Goal: Task Accomplishment & Management: Use online tool/utility

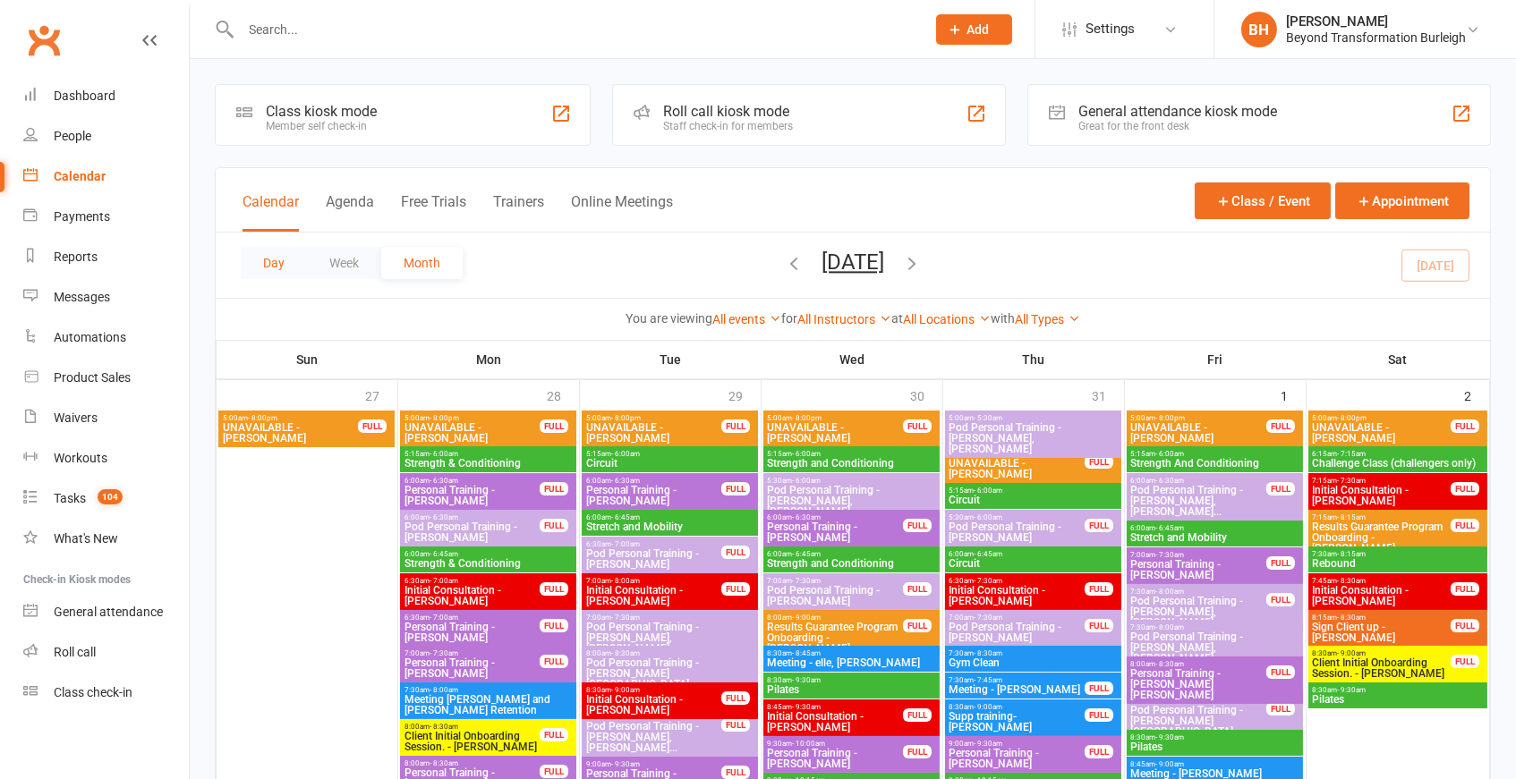
click at [271, 259] on button "Day" at bounding box center [274, 263] width 66 height 32
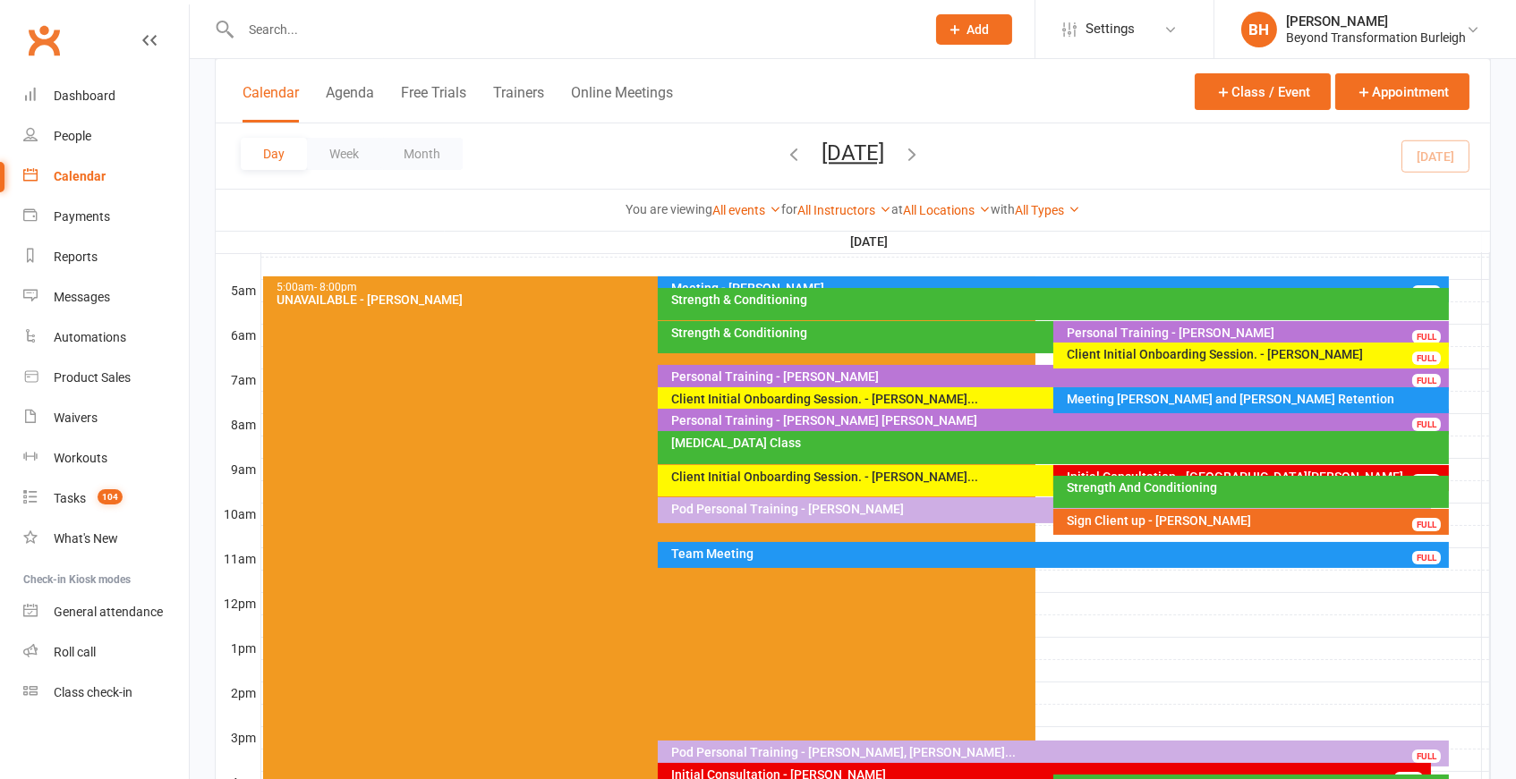
scroll to position [306, 0]
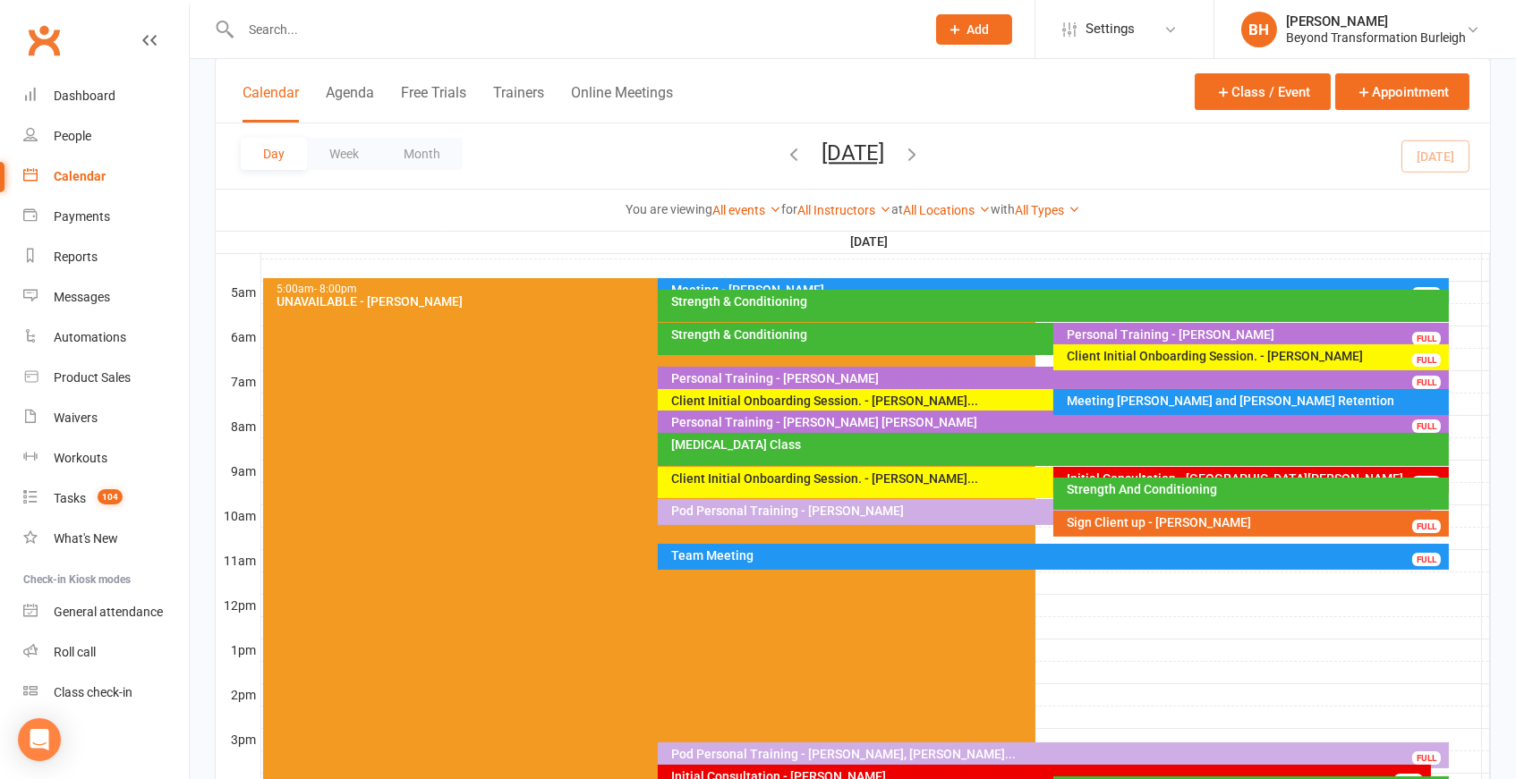
click at [891, 402] on div "Client Initial Onboarding Session. - [PERSON_NAME]..." at bounding box center [1048, 401] width 756 height 13
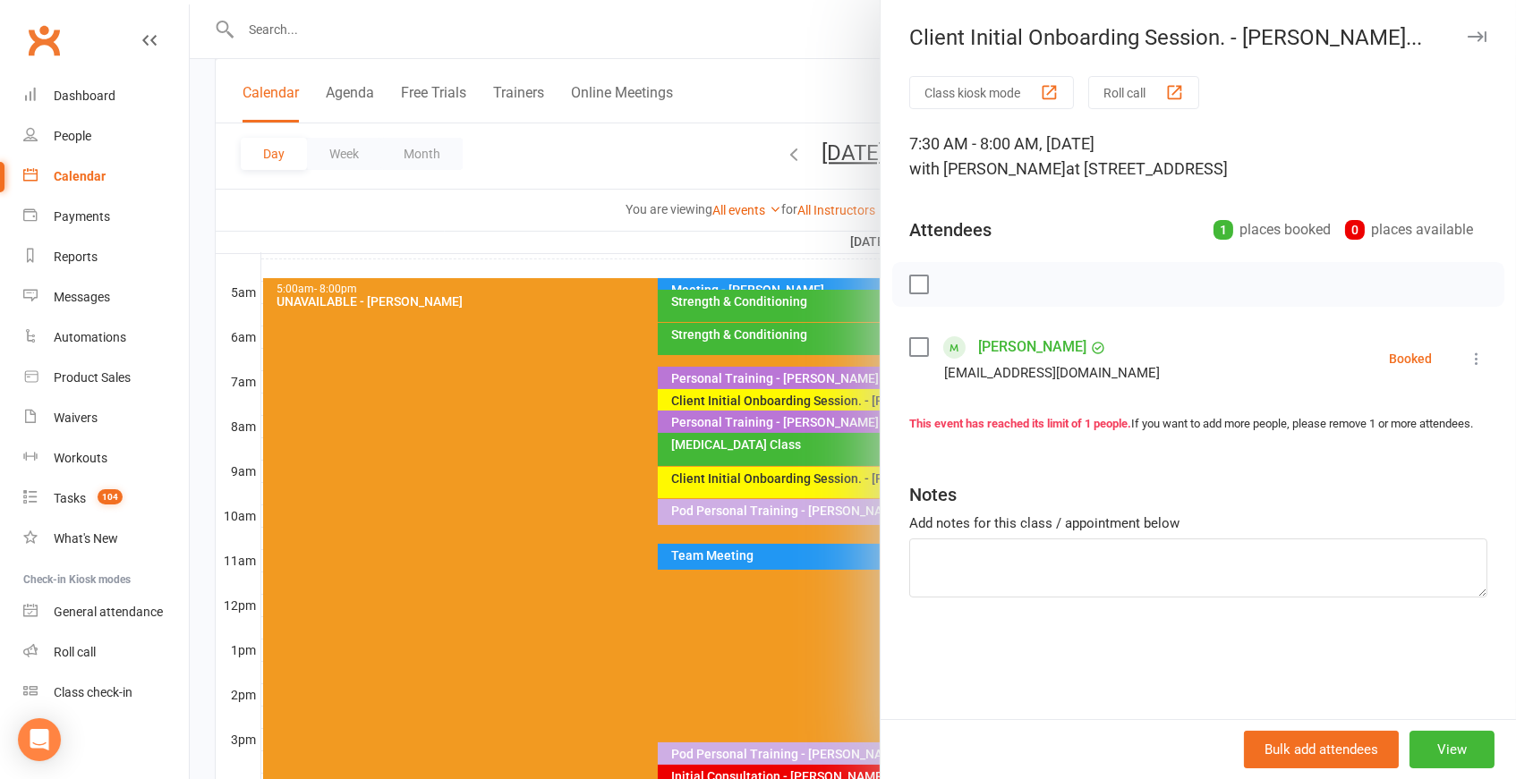
click at [712, 279] on div at bounding box center [853, 389] width 1326 height 779
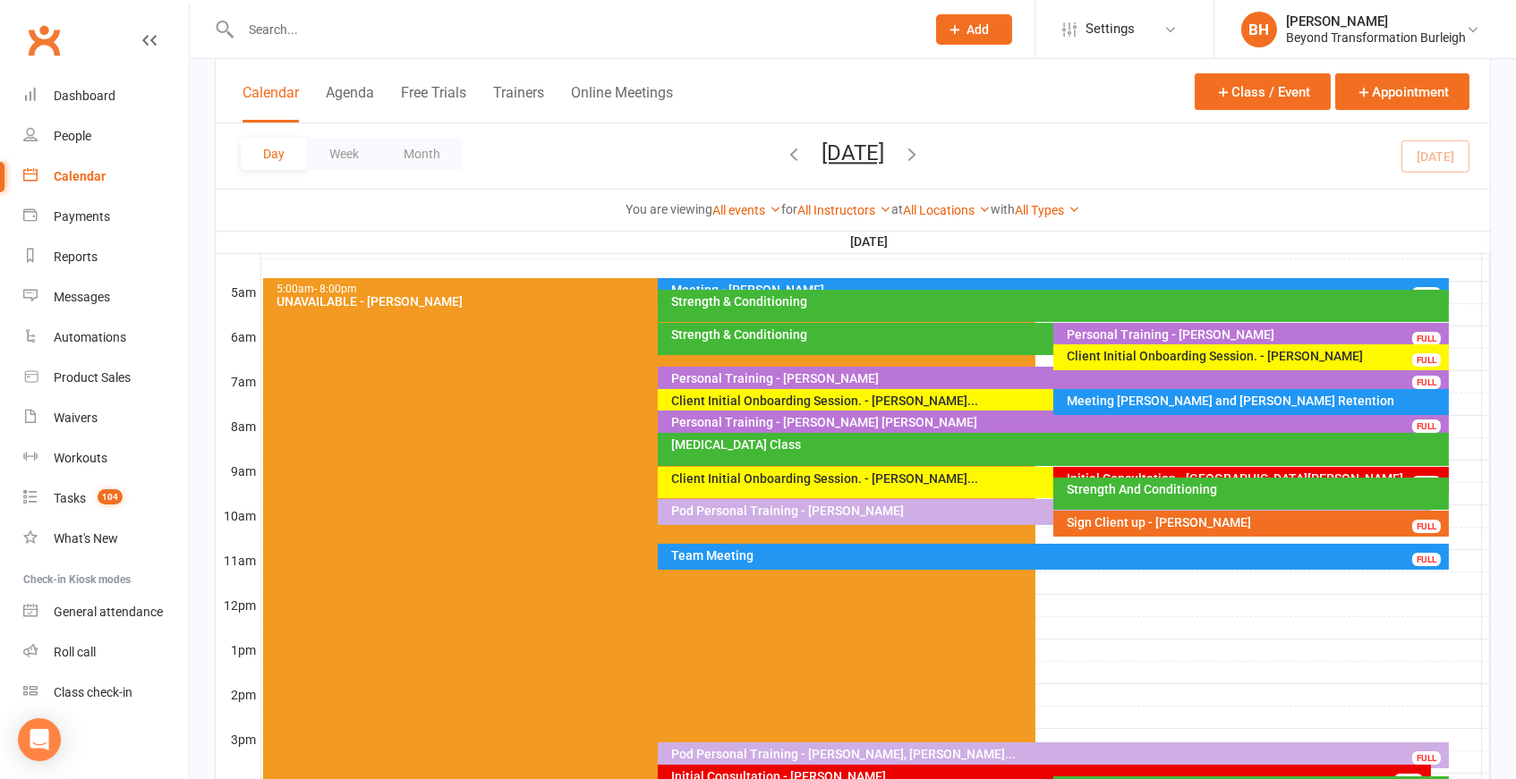
click at [979, 299] on div "Strength & Conditioning" at bounding box center [1057, 301] width 774 height 13
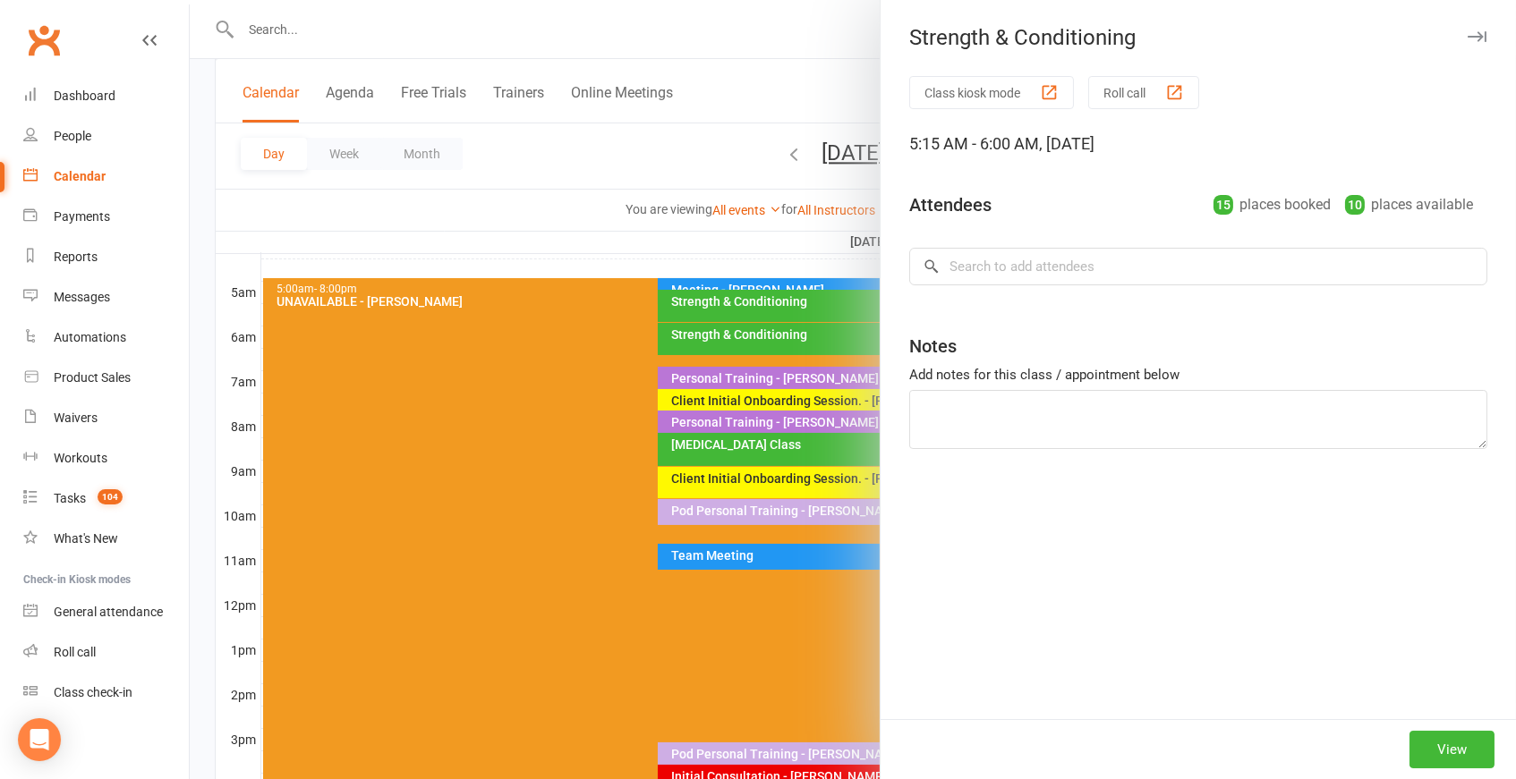
click at [770, 291] on div at bounding box center [853, 389] width 1326 height 779
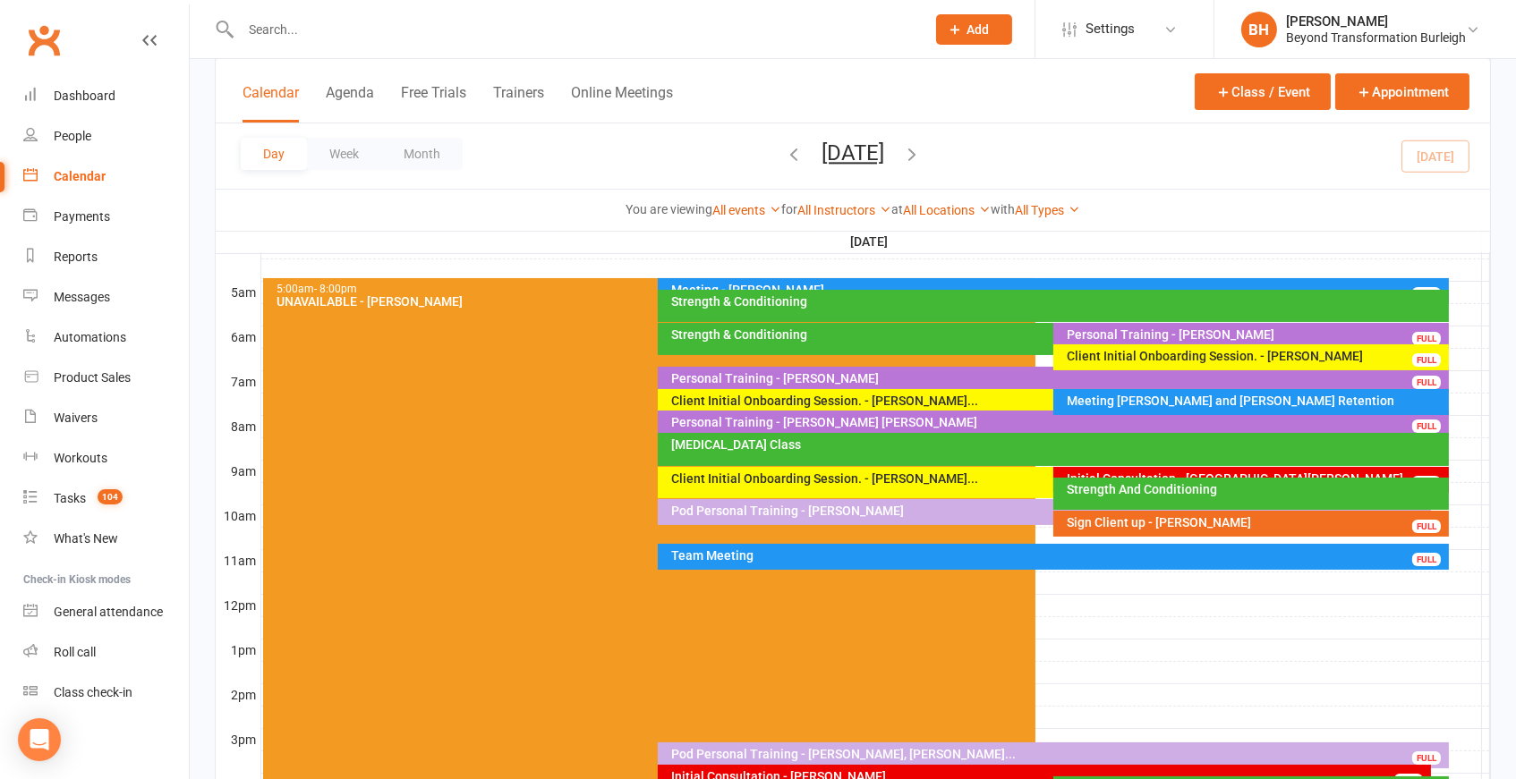
click at [804, 285] on div "Meeting - [PERSON_NAME]" at bounding box center [1057, 290] width 774 height 13
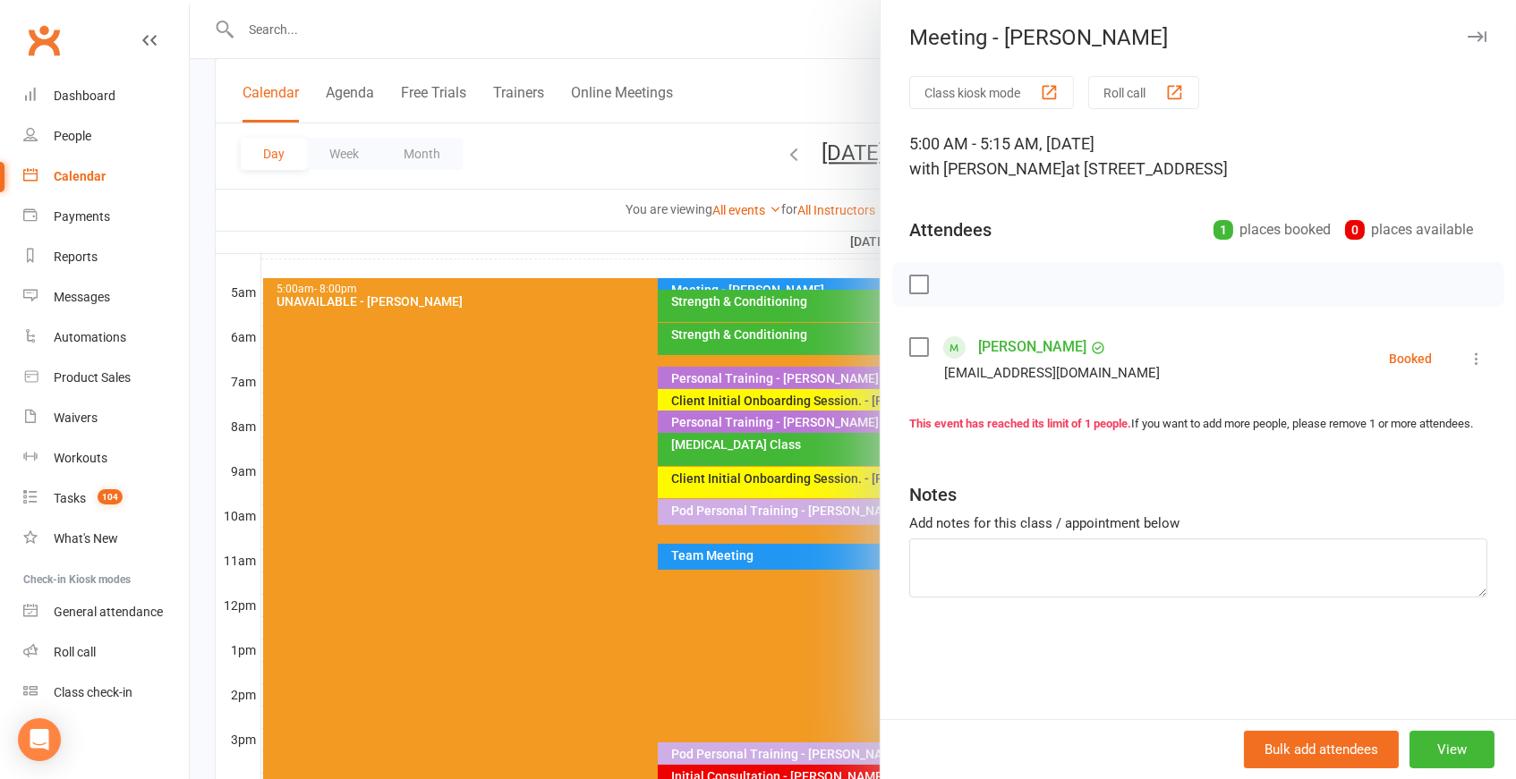
click at [1469, 365] on button at bounding box center [1476, 358] width 21 height 21
click at [1369, 458] on link "Check in" at bounding box center [1397, 465] width 177 height 36
click at [843, 281] on div at bounding box center [853, 389] width 1326 height 779
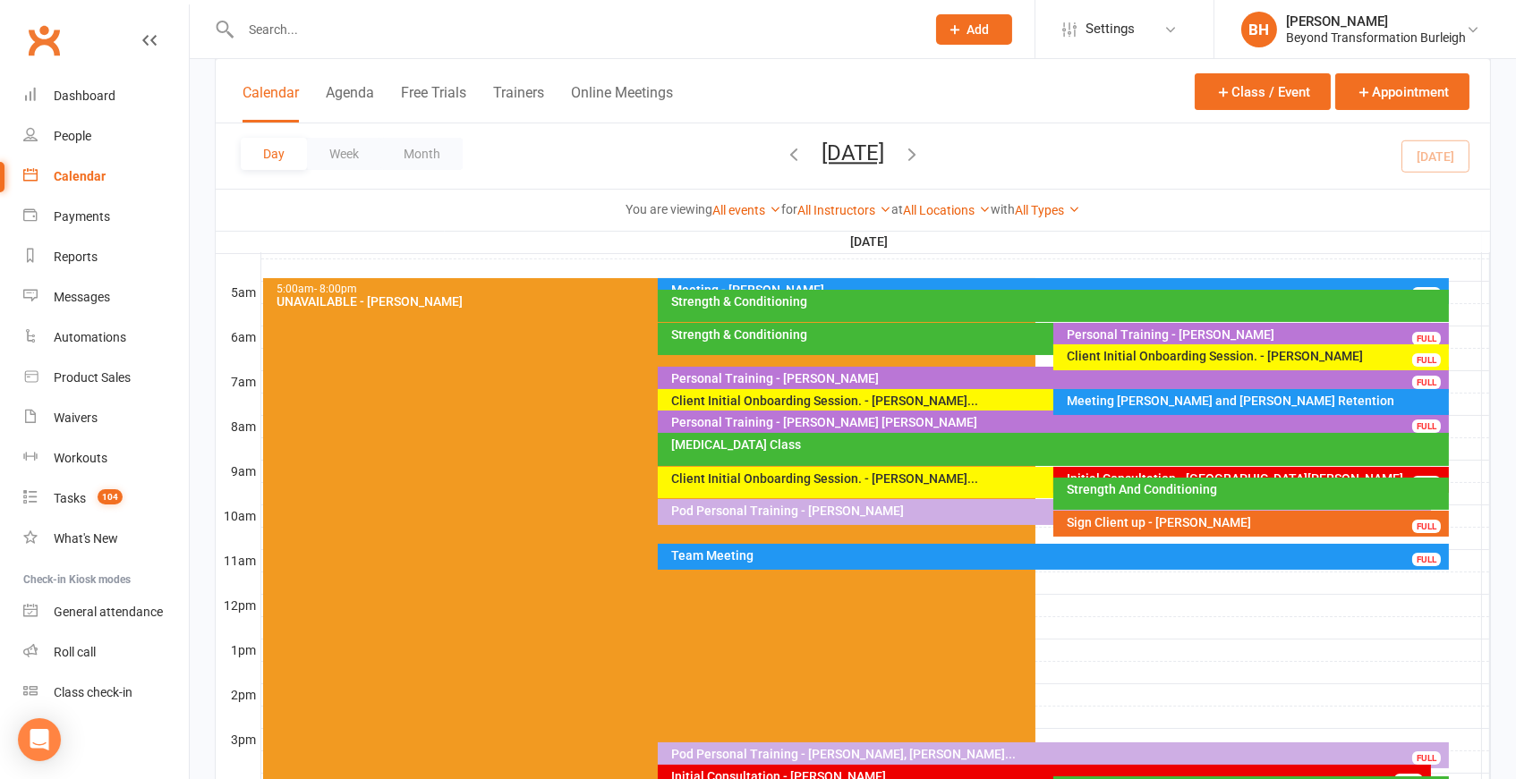
click at [843, 302] on div "Strength & Conditioning" at bounding box center [1057, 301] width 774 height 13
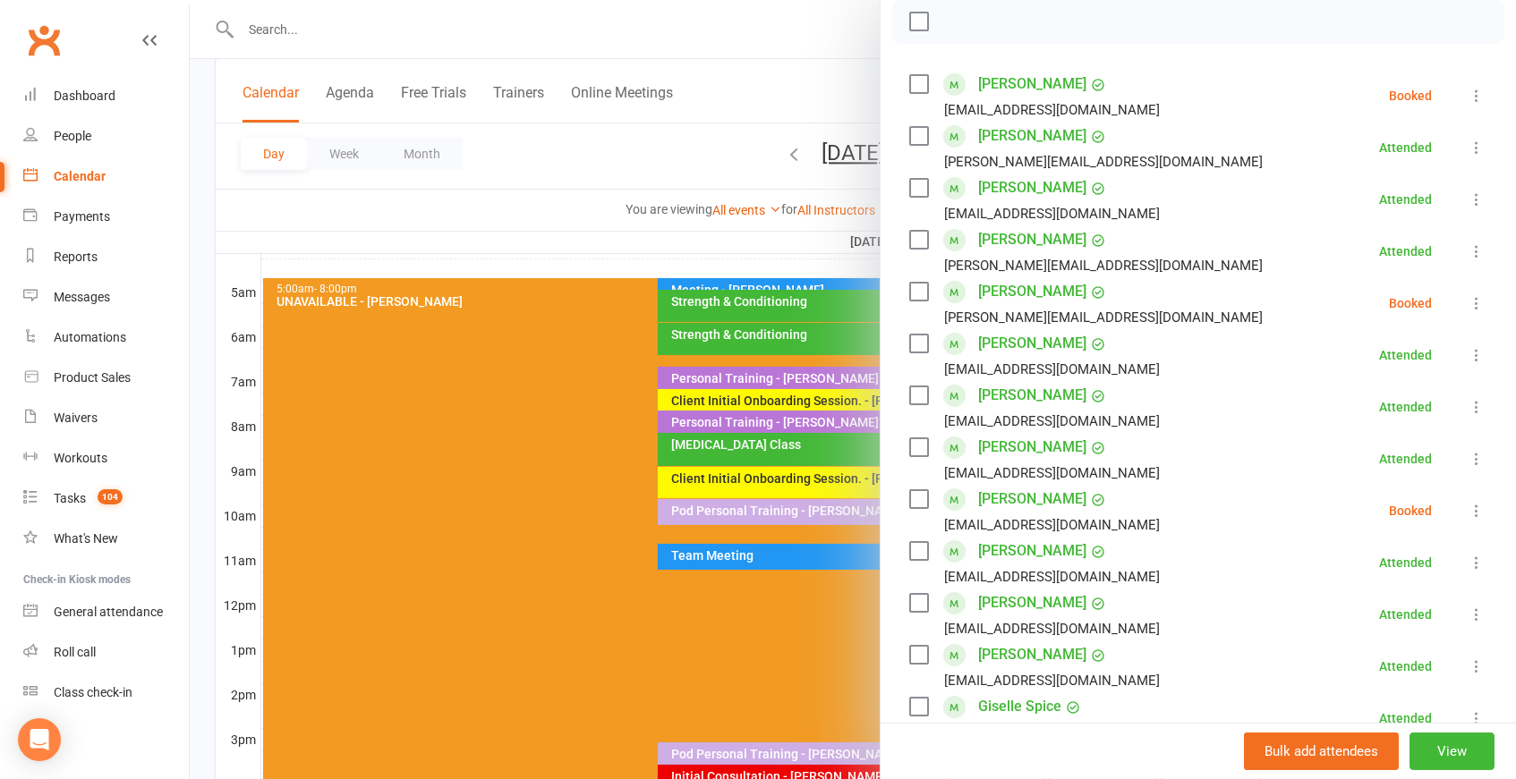
scroll to position [267, 0]
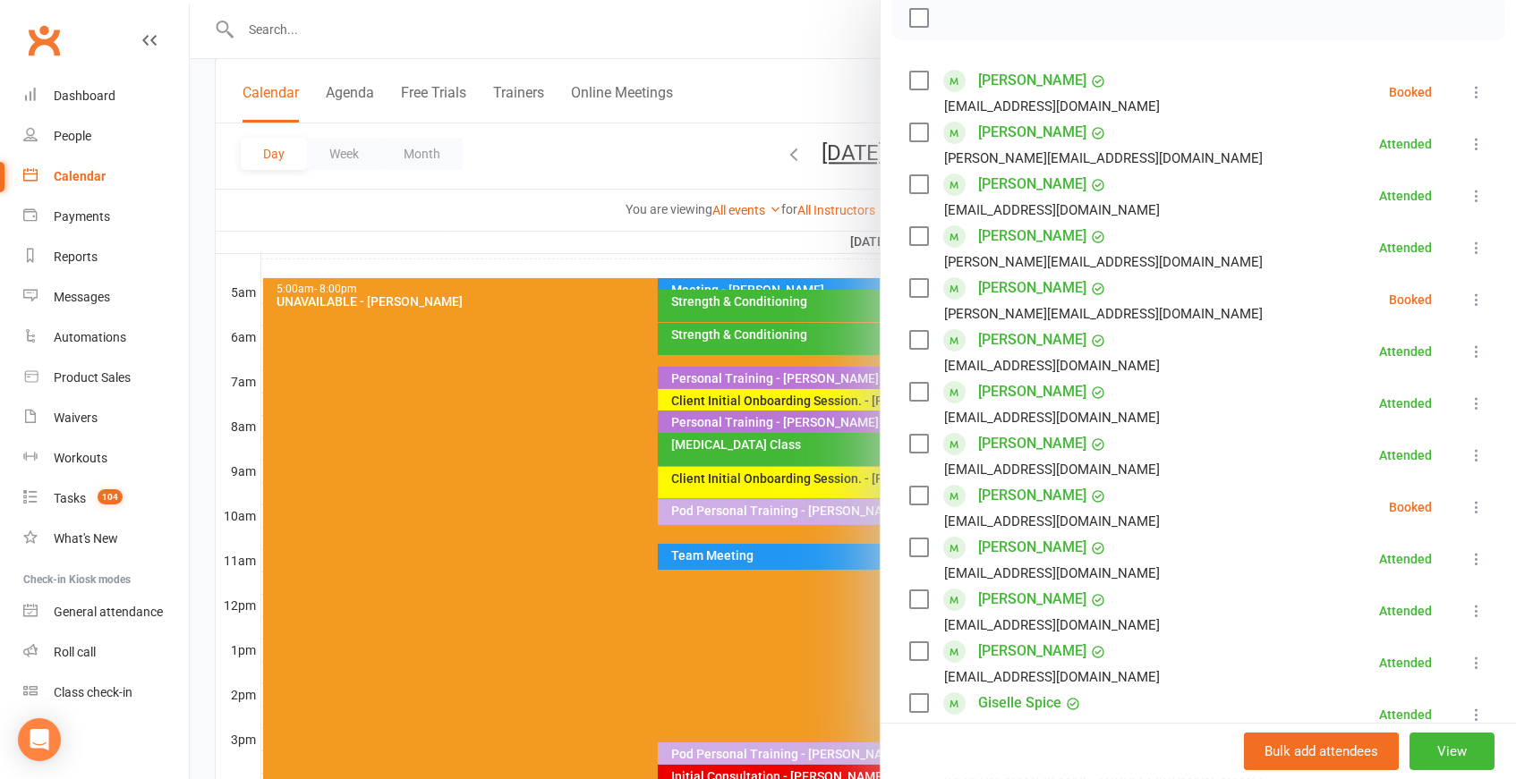
click at [1484, 503] on icon at bounding box center [1477, 507] width 18 height 18
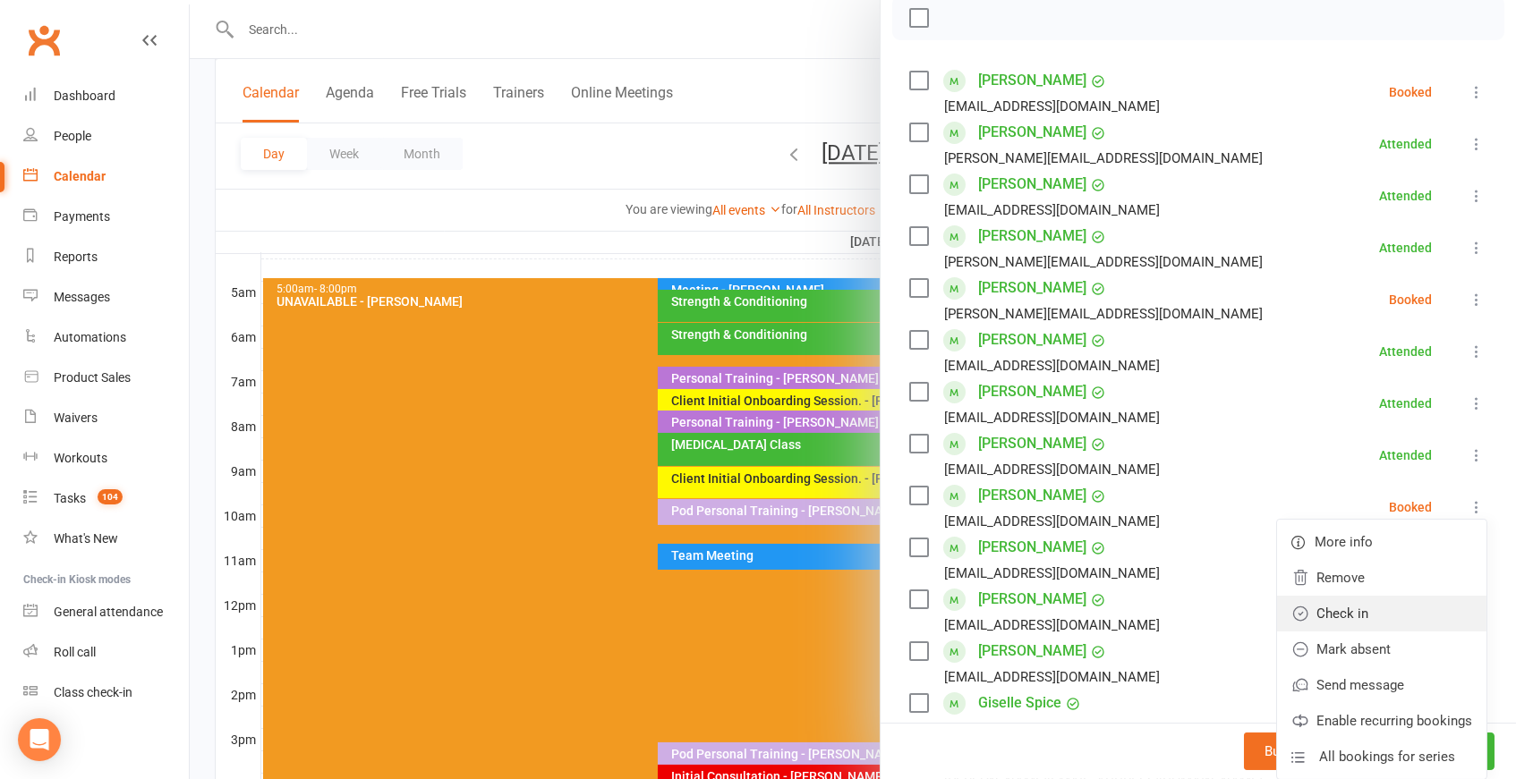
click at [1393, 601] on link "Check in" at bounding box center [1381, 614] width 209 height 36
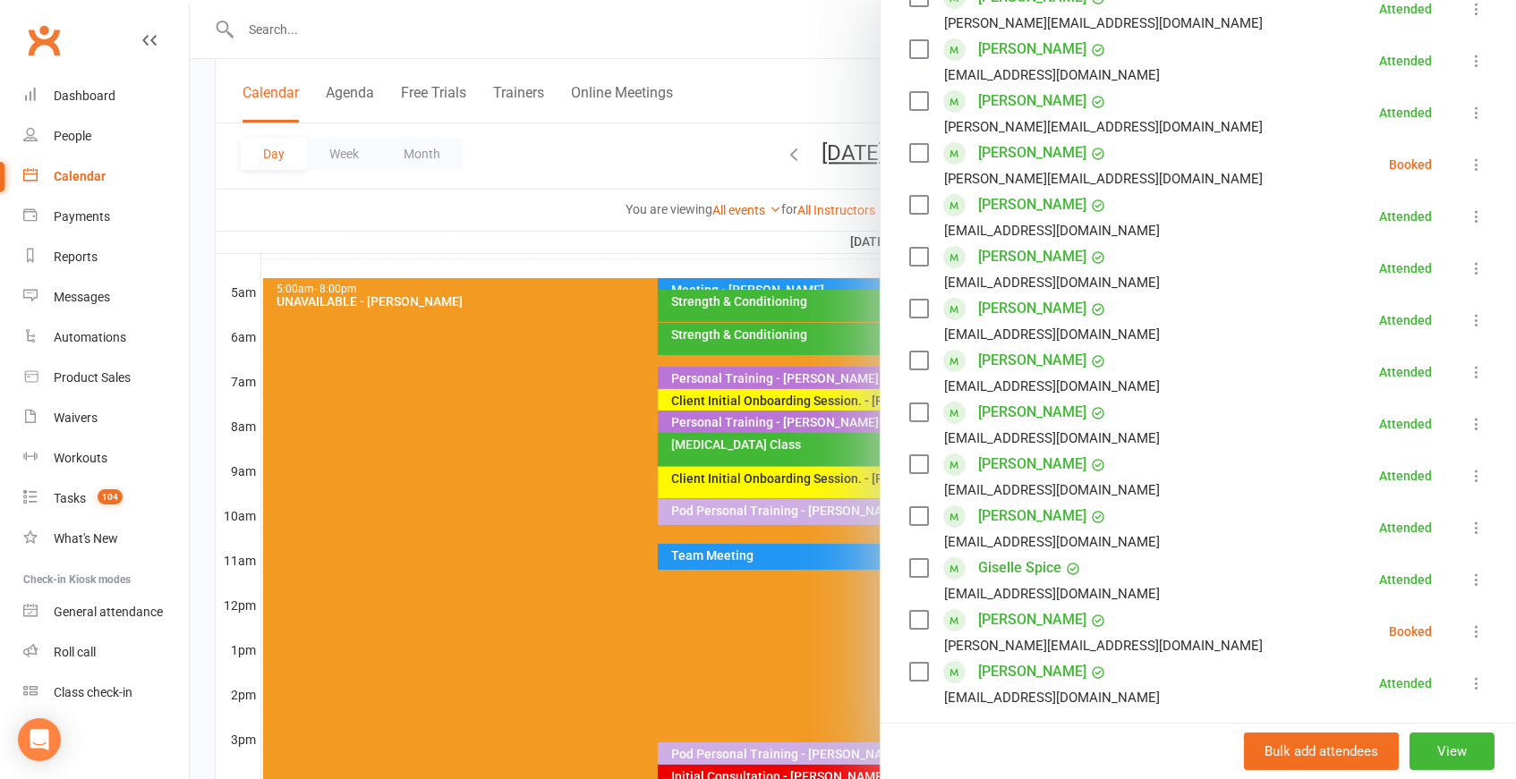
scroll to position [398, 0]
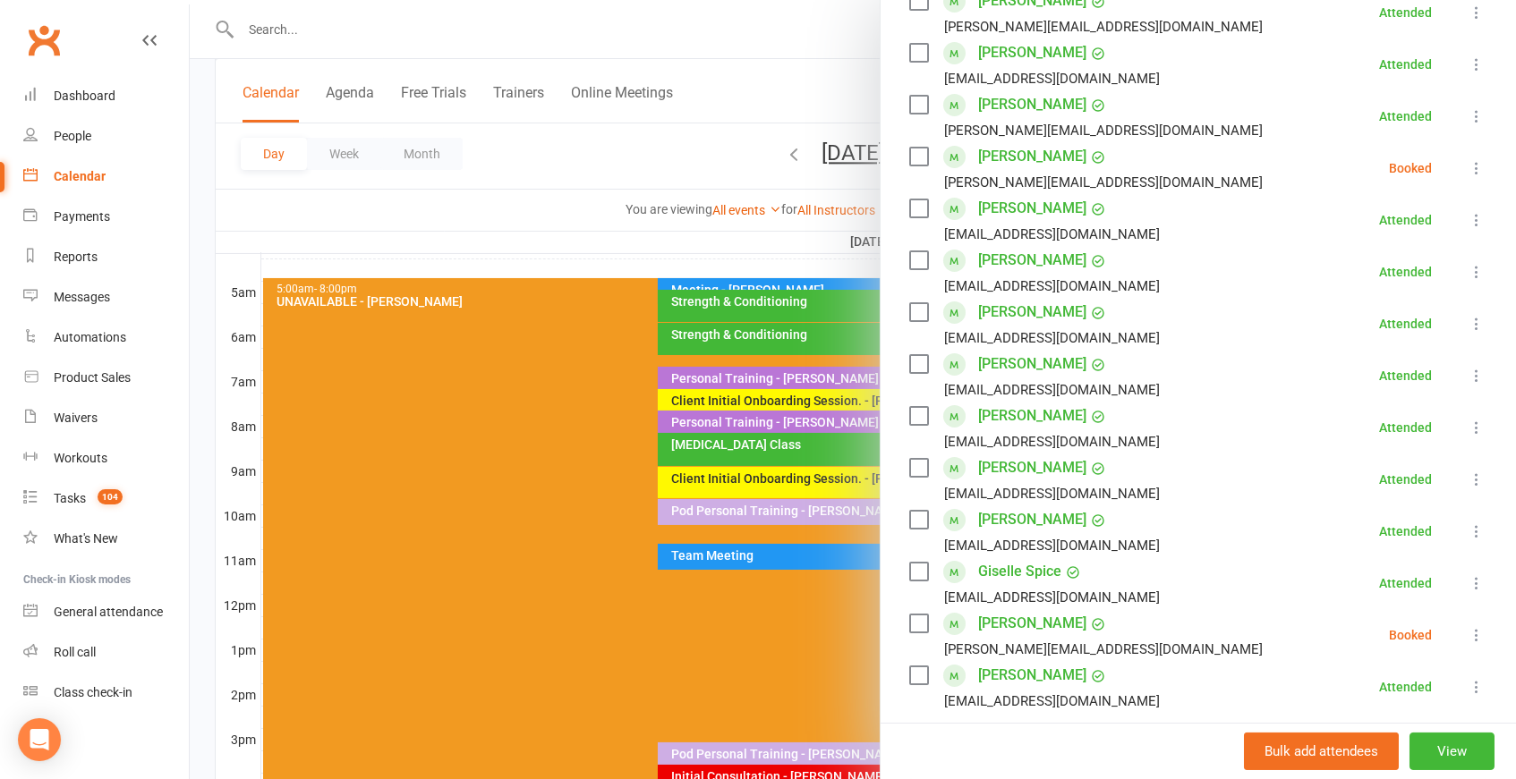
click at [1469, 631] on icon at bounding box center [1477, 635] width 18 height 18
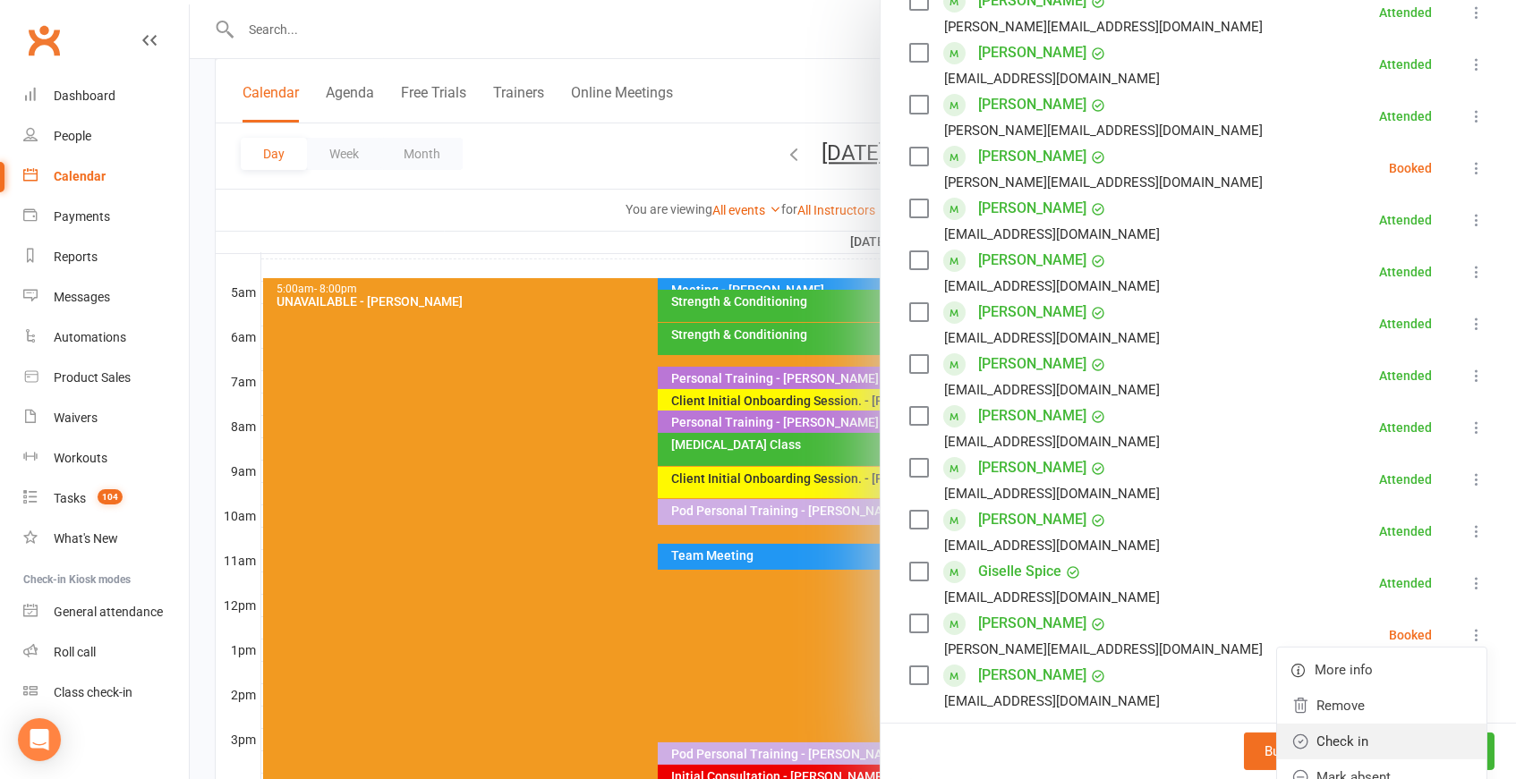
click at [1358, 732] on link "Check in" at bounding box center [1381, 742] width 209 height 36
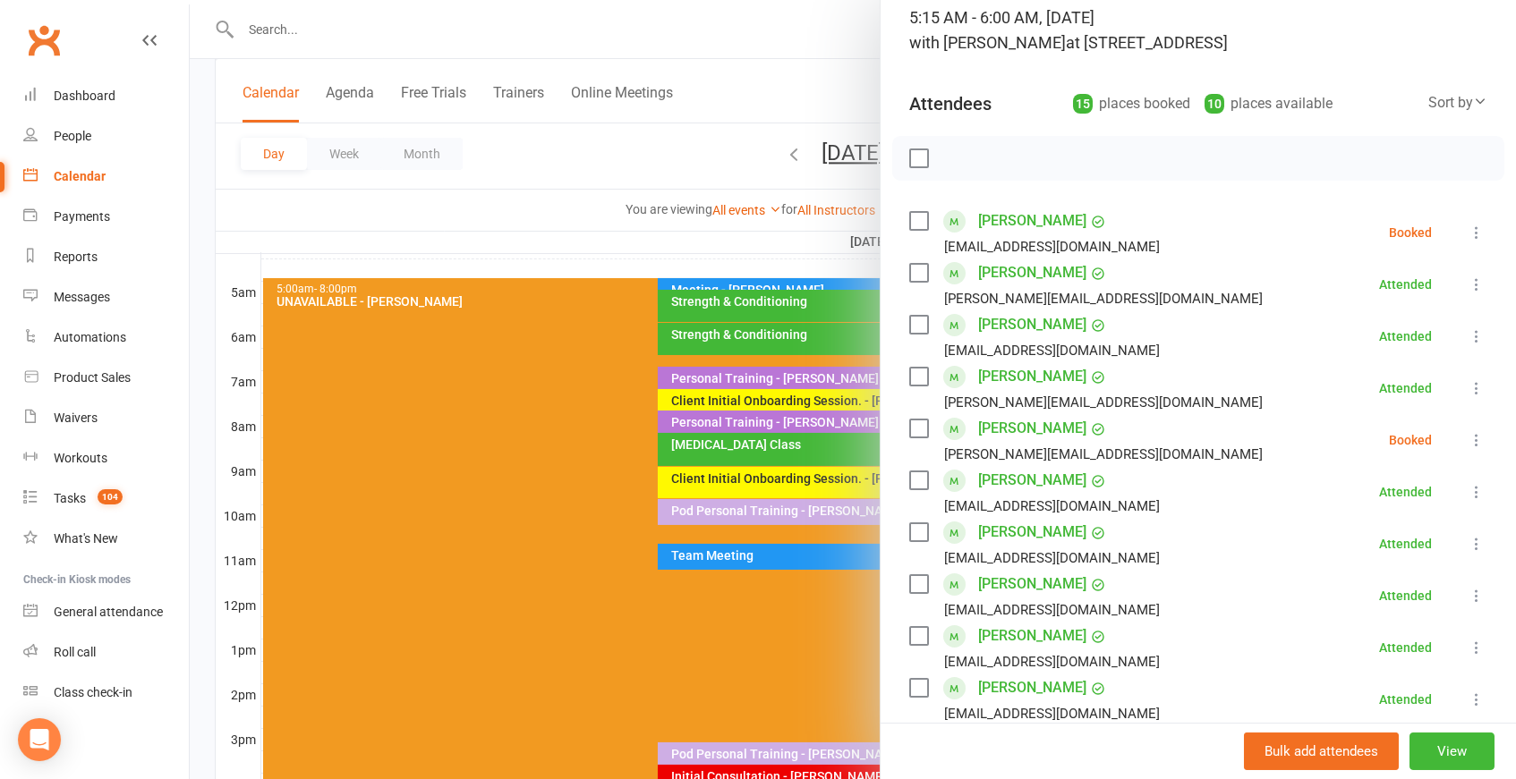
scroll to position [123, 0]
